Goal: Transaction & Acquisition: Purchase product/service

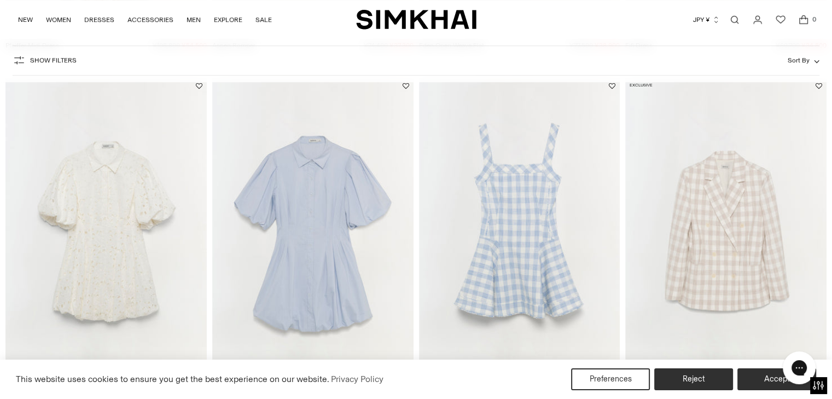
scroll to position [1094, 0]
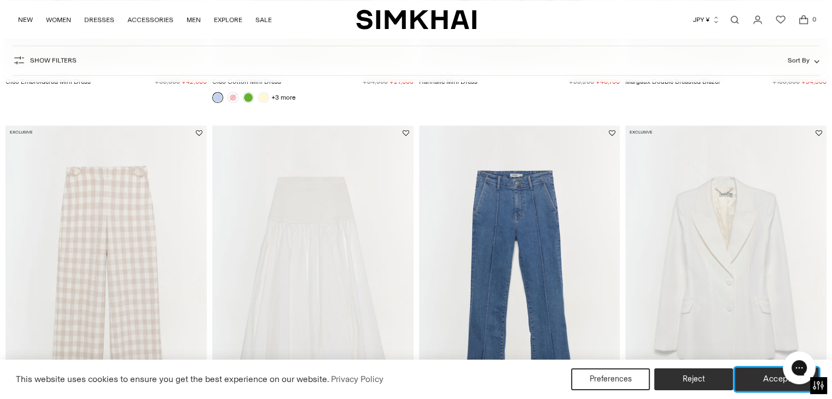
click at [758, 378] on button "Accept" at bounding box center [777, 379] width 84 height 23
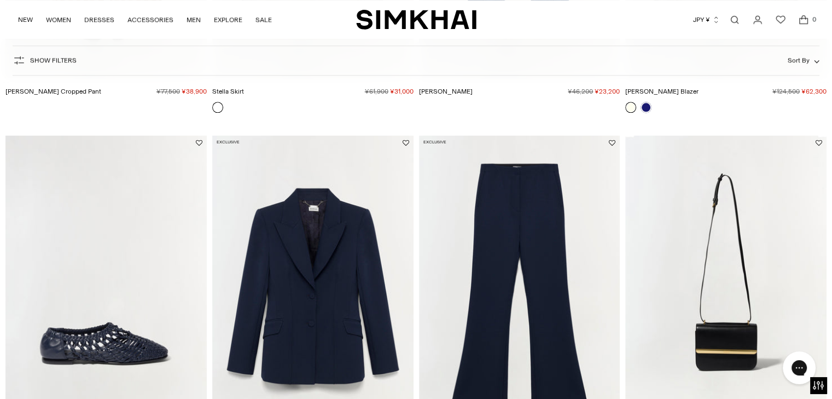
scroll to position [1792, 0]
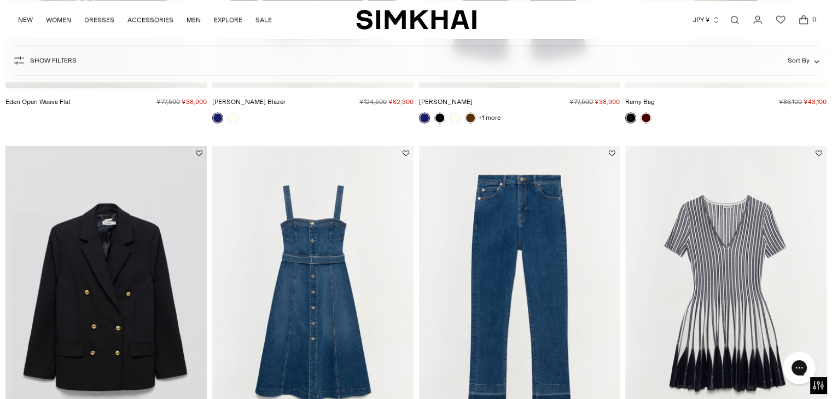
click at [701, 18] on button "JPY ¥" at bounding box center [706, 20] width 27 height 24
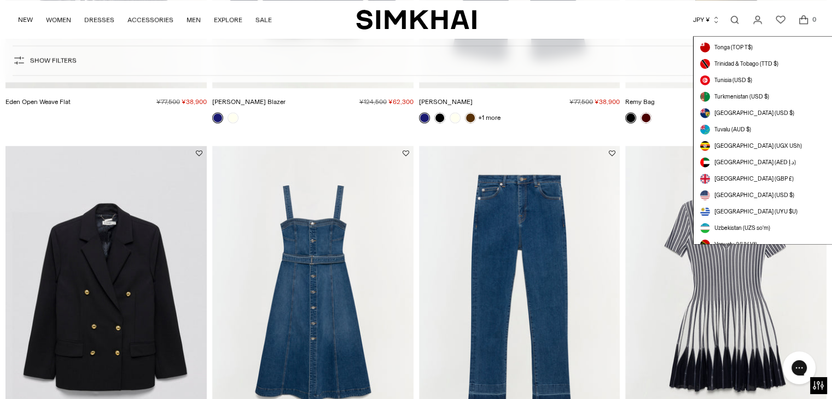
scroll to position [3098, 0]
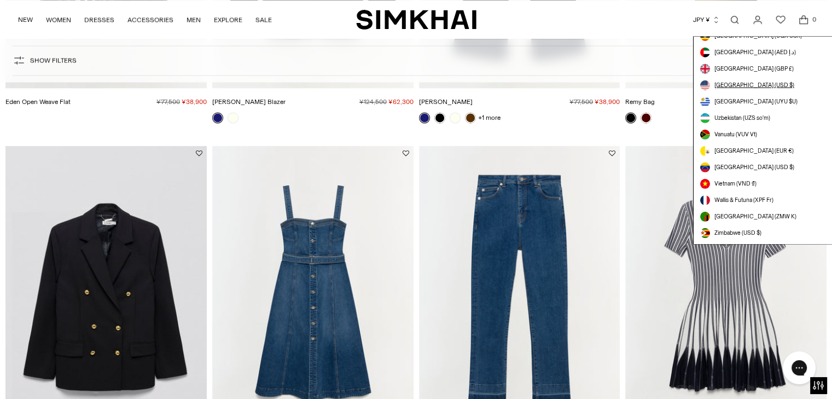
click at [744, 85] on span "[GEOGRAPHIC_DATA] (USD $)" at bounding box center [754, 84] width 80 height 9
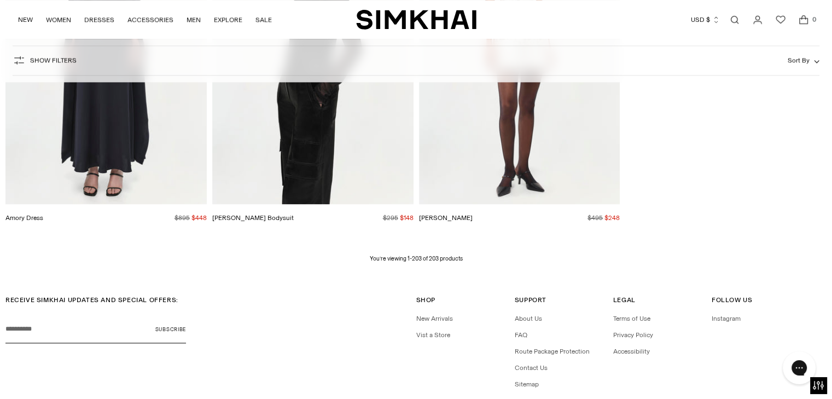
scroll to position [18135, 0]
